Goal: Information Seeking & Learning: Learn about a topic

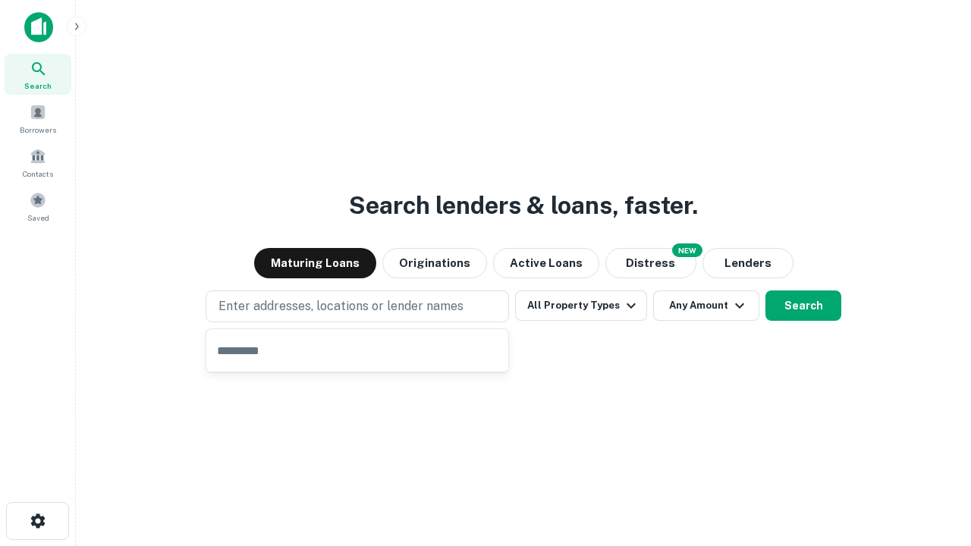
type input "**********"
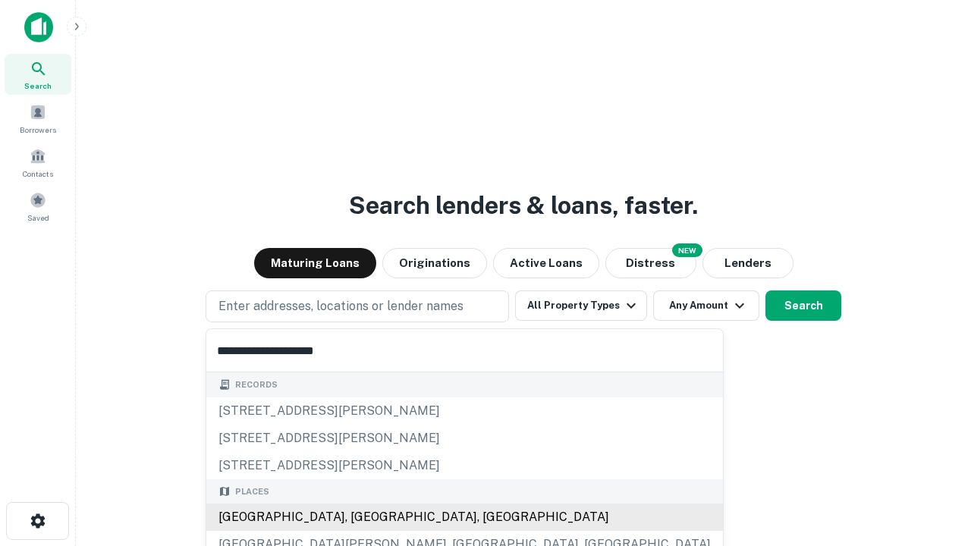
click at [363, 518] on div "Santa Monica, CA, USA" at bounding box center [464, 517] width 517 height 27
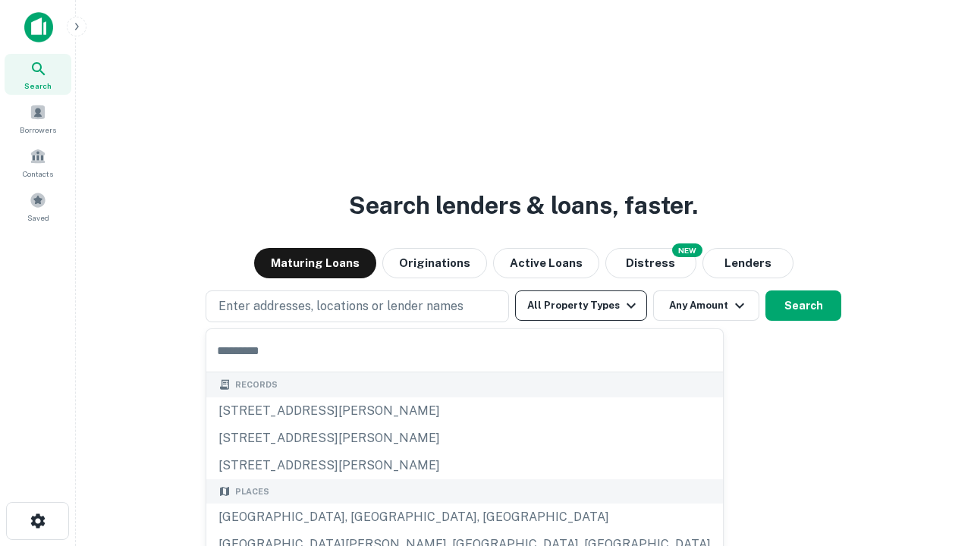
click at [581, 306] on button "All Property Types" at bounding box center [581, 306] width 132 height 30
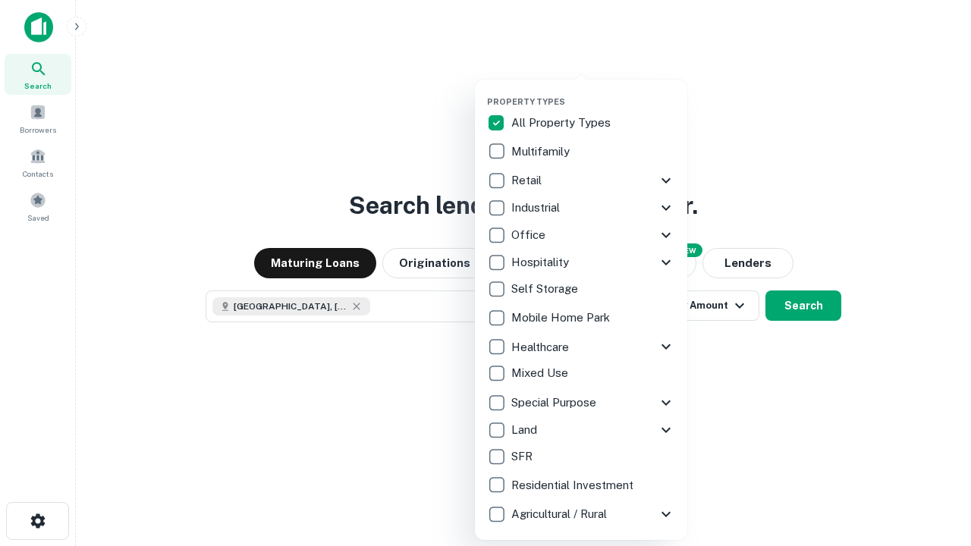
click at [594, 92] on button "button" at bounding box center [593, 92] width 213 height 1
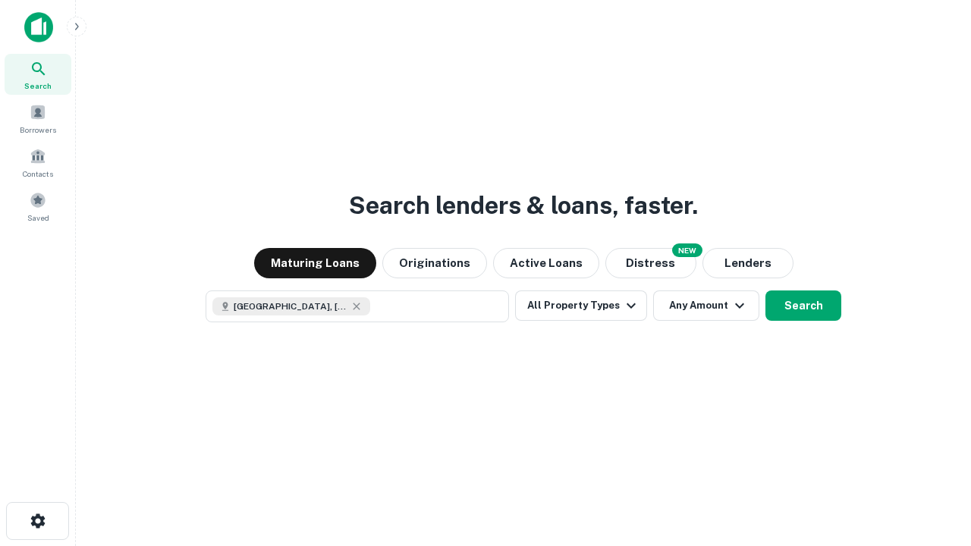
scroll to position [24, 0]
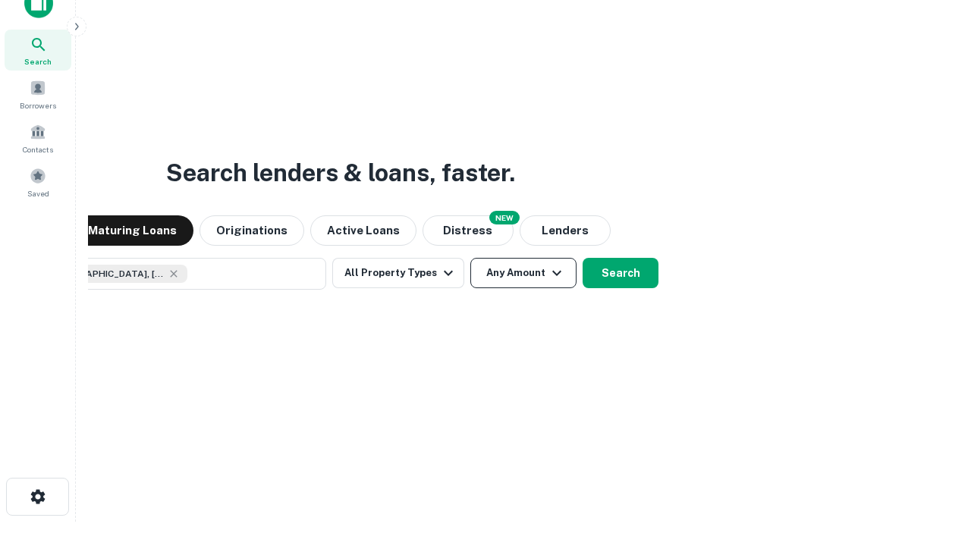
click at [471, 258] on button "Any Amount" at bounding box center [524, 273] width 106 height 30
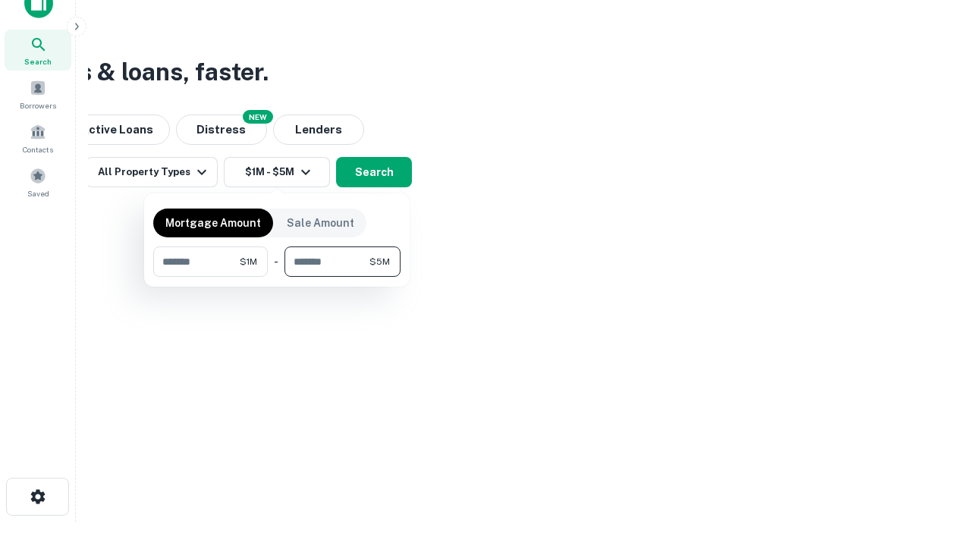
type input "*******"
click at [277, 277] on button "button" at bounding box center [276, 277] width 247 height 1
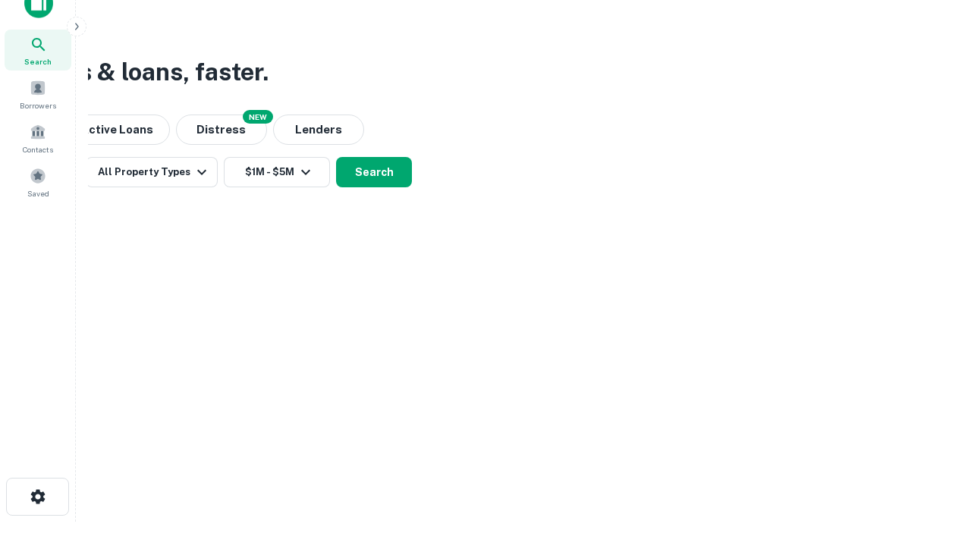
scroll to position [24, 0]
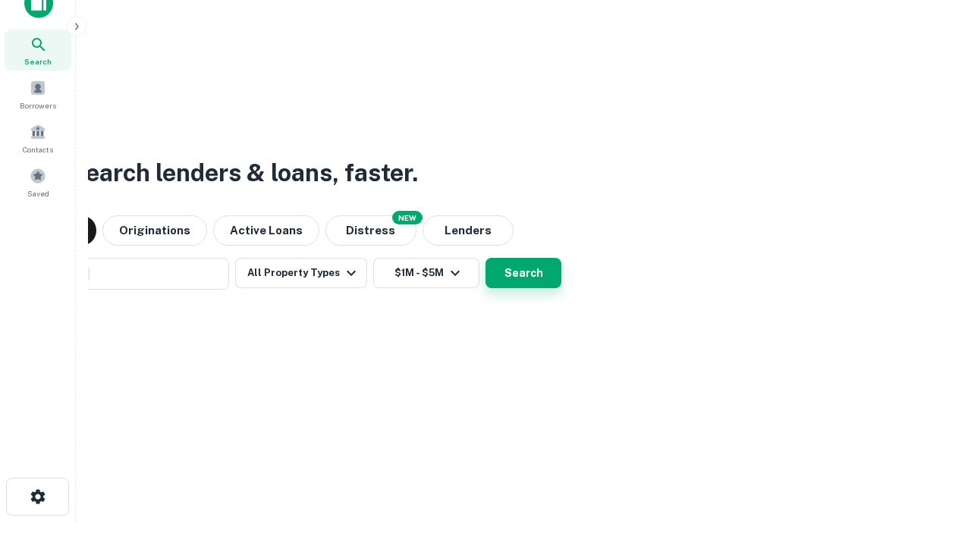
click at [486, 258] on button "Search" at bounding box center [524, 273] width 76 height 30
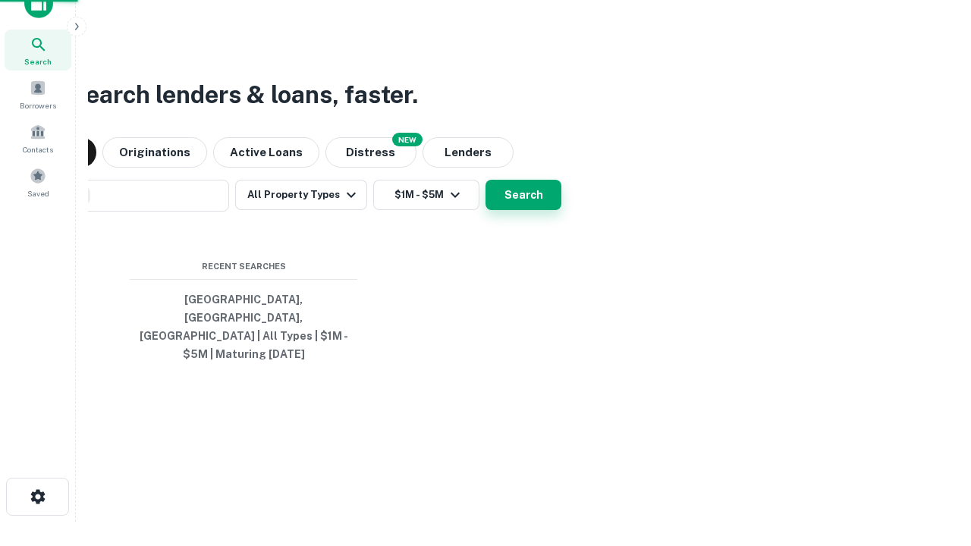
scroll to position [49, 430]
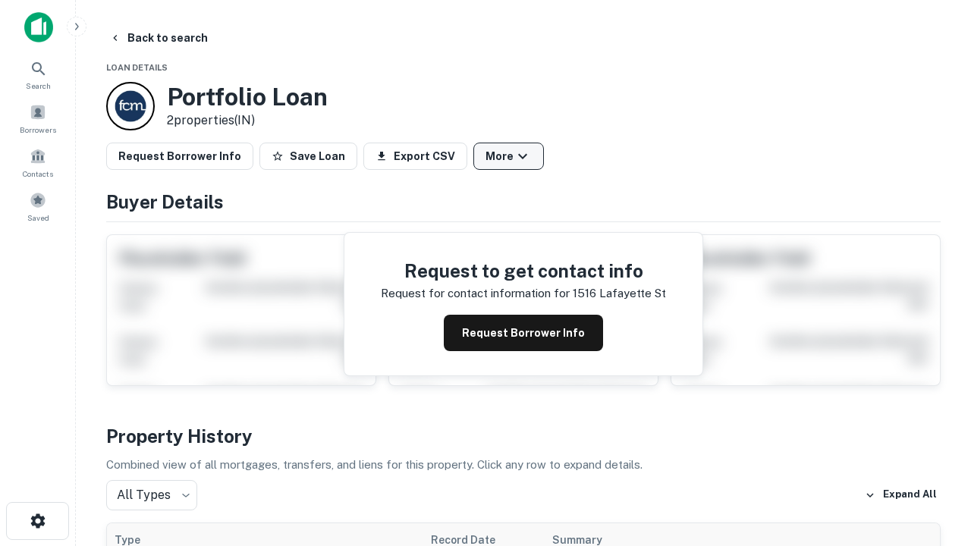
click at [509, 156] on button "More" at bounding box center [509, 156] width 71 height 27
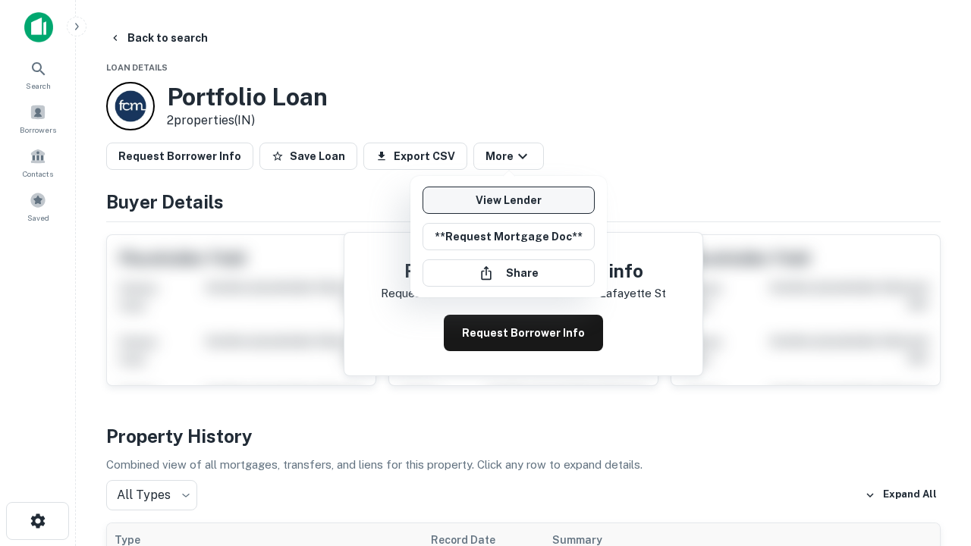
click at [509, 200] on link "View Lender" at bounding box center [509, 200] width 172 height 27
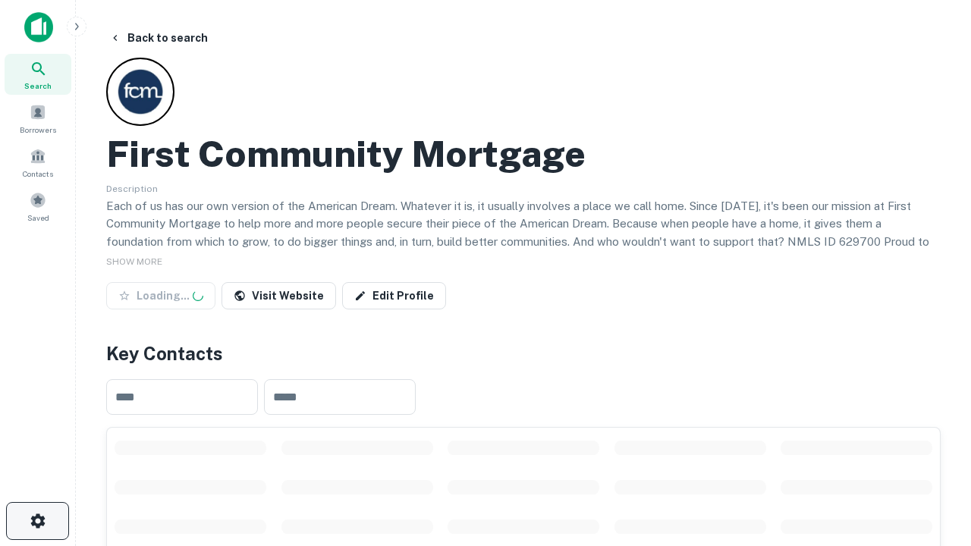
click at [37, 521] on icon "button" at bounding box center [38, 521] width 18 height 18
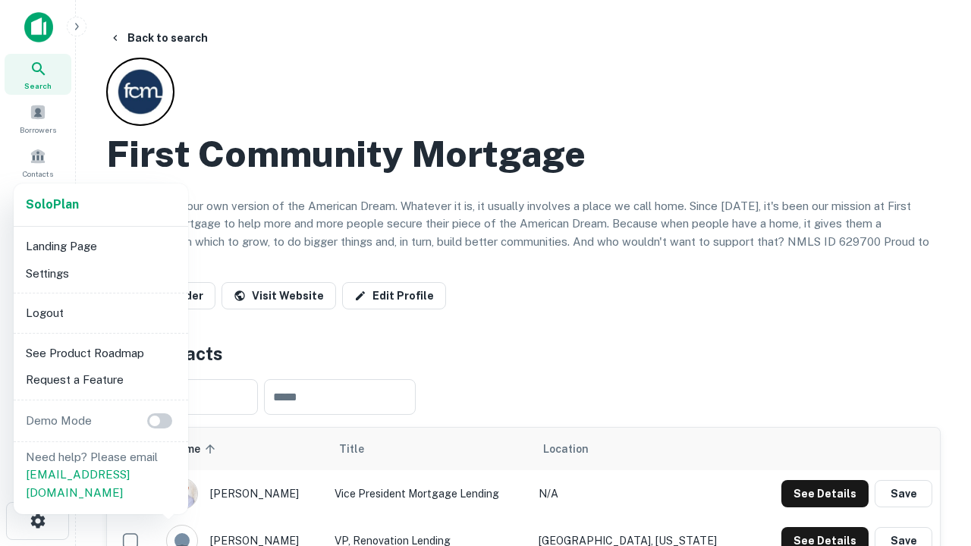
click at [100, 313] on li "Logout" at bounding box center [101, 313] width 162 height 27
